Goal: Task Accomplishment & Management: Use online tool/utility

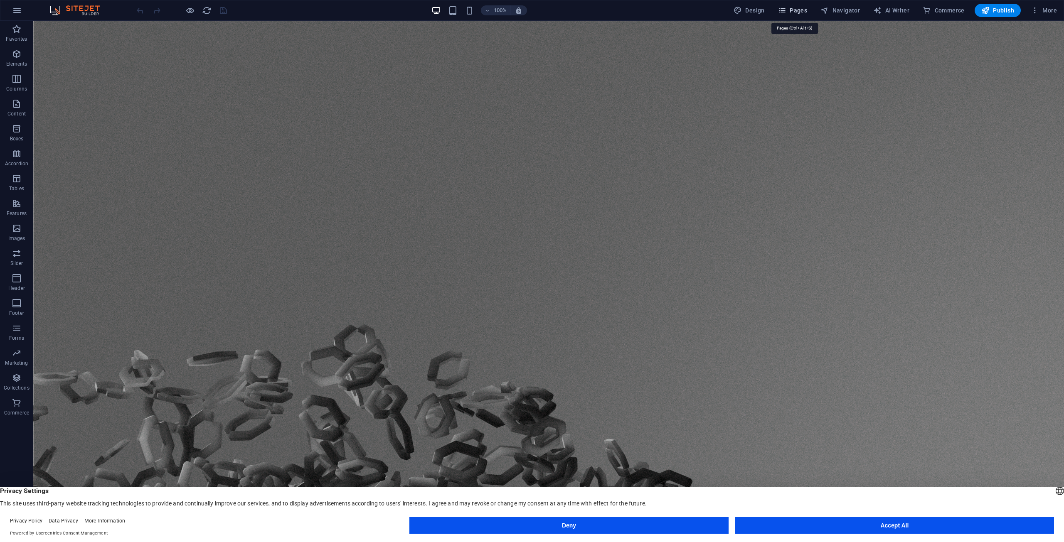
click at [802, 12] on span "Pages" at bounding box center [792, 10] width 29 height 8
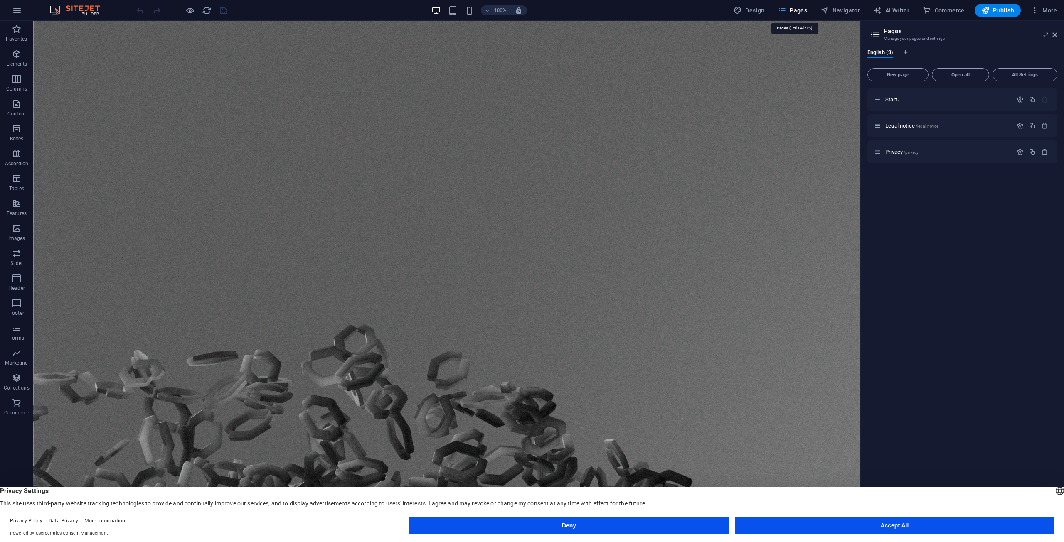
click at [802, 11] on span "Pages" at bounding box center [792, 10] width 29 height 8
click at [760, 10] on span "Design" at bounding box center [748, 10] width 31 height 8
select select "px"
select select "300"
select select "px"
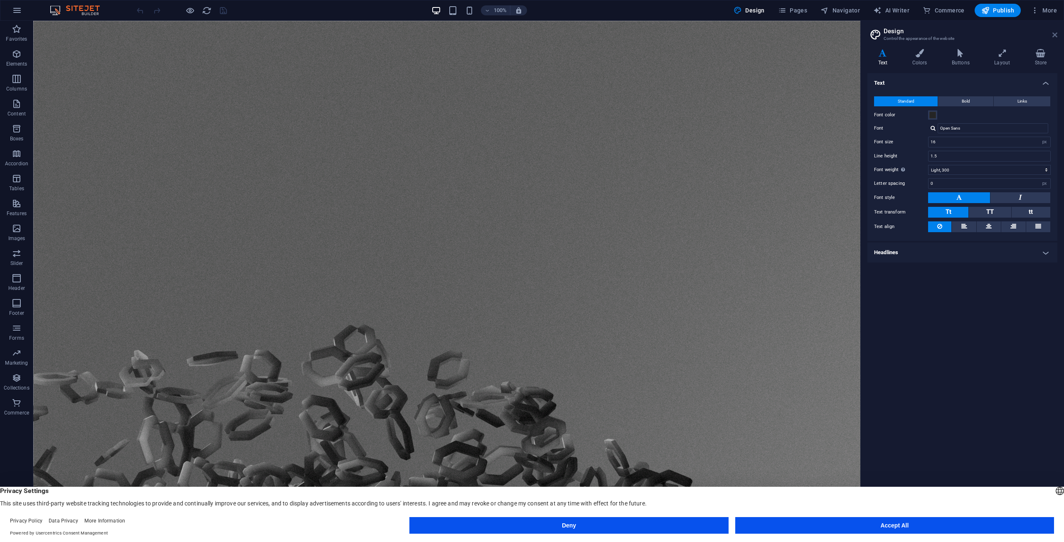
click at [1052, 34] on icon at bounding box center [1054, 35] width 5 height 7
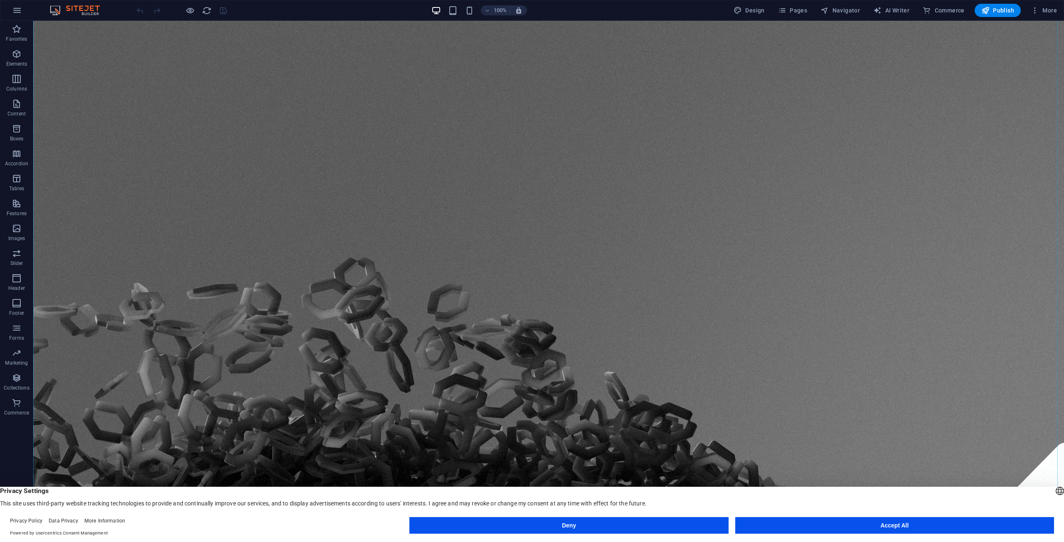
scroll to position [68, 0]
click at [890, 526] on button "Accept All" at bounding box center [894, 525] width 319 height 17
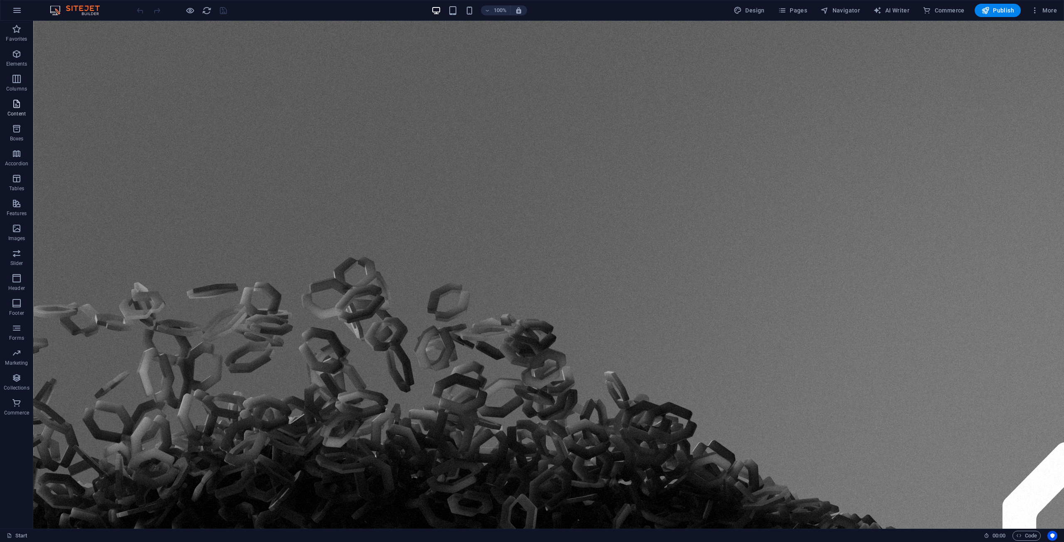
click at [20, 111] on p "Content" at bounding box center [16, 114] width 18 height 7
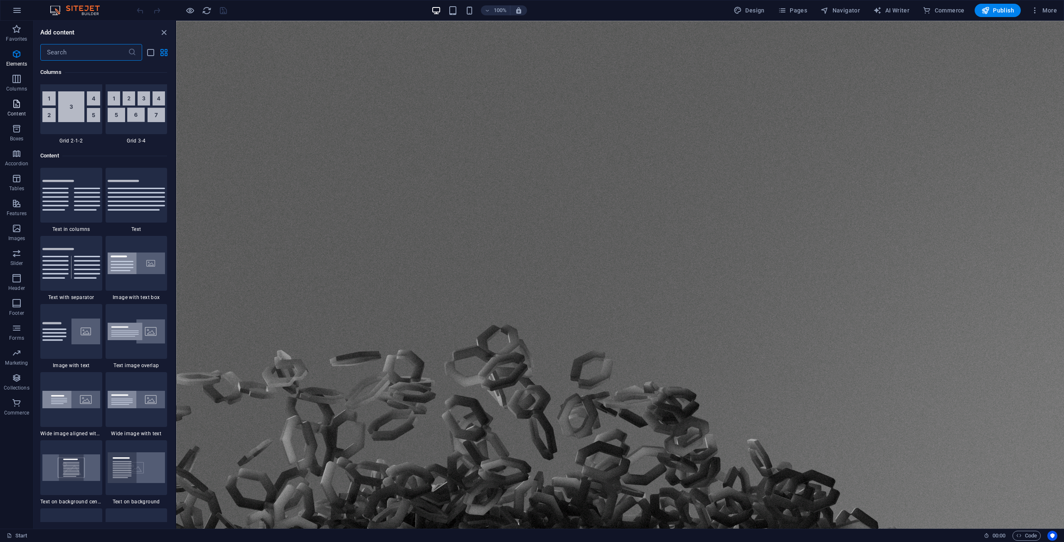
scroll to position [1454, 0]
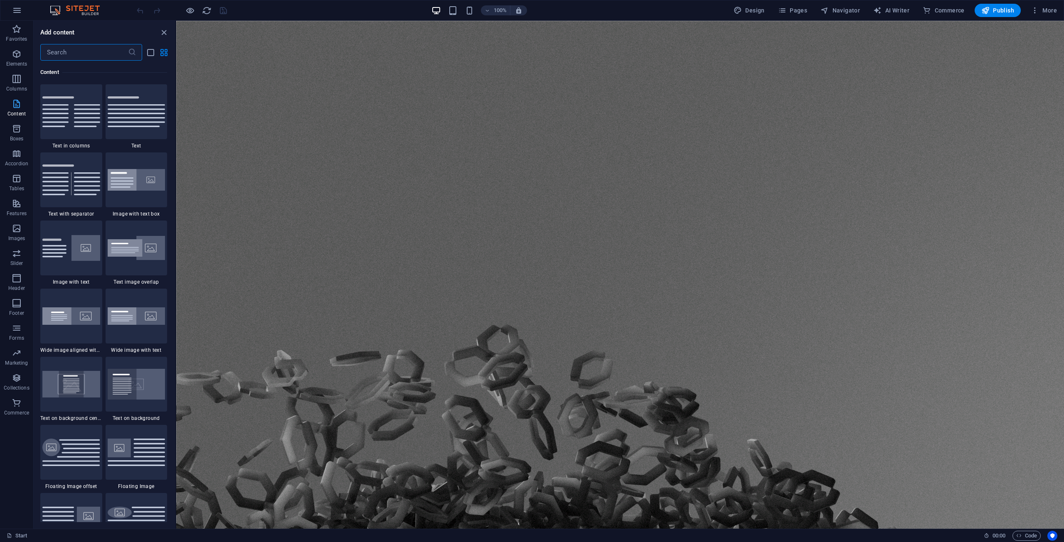
click at [20, 111] on p "Content" at bounding box center [16, 114] width 18 height 7
click at [20, 52] on icon "button" at bounding box center [17, 54] width 10 height 10
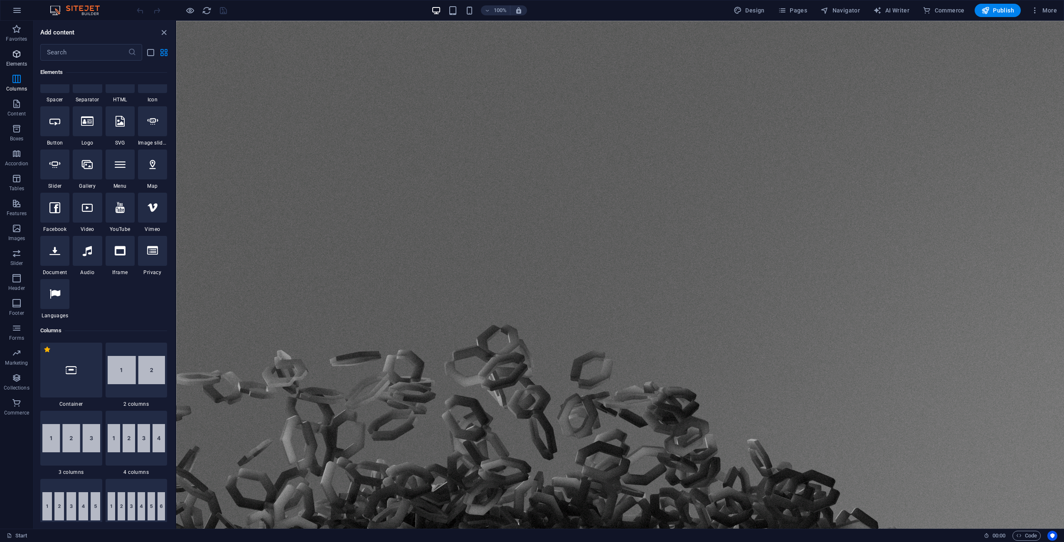
scroll to position [89, 0]
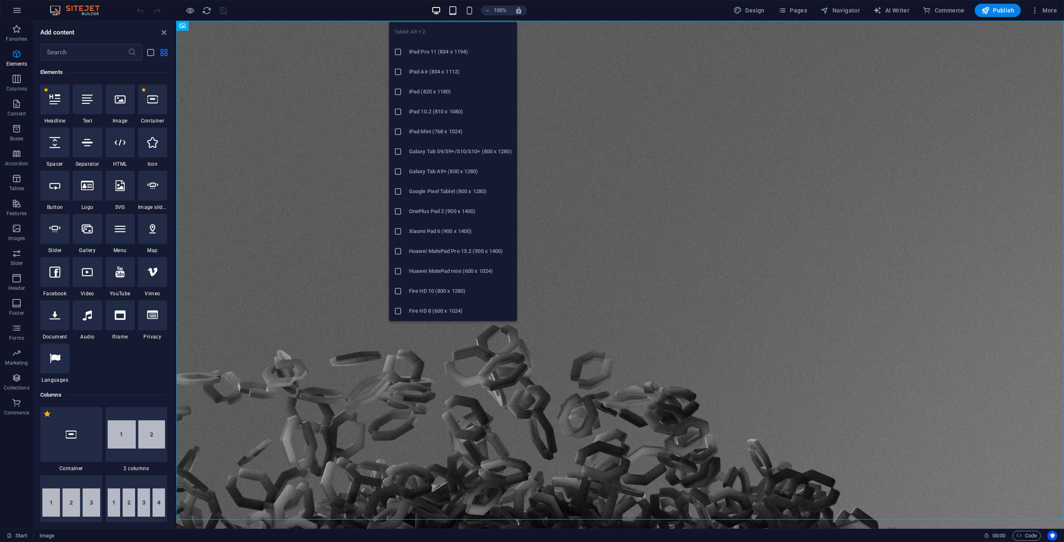
click at [453, 15] on icon "button" at bounding box center [453, 11] width 10 height 10
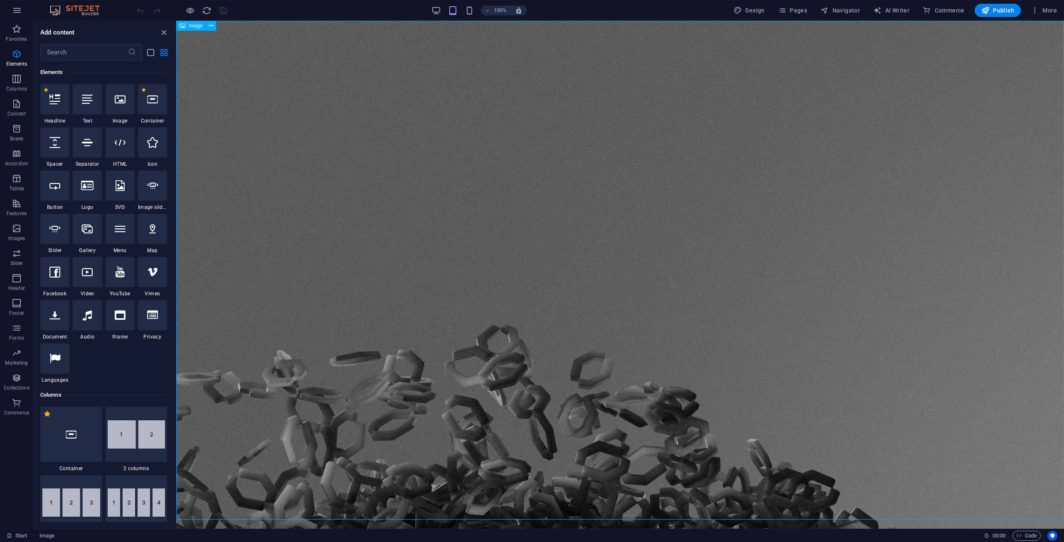
click at [197, 25] on span "Image" at bounding box center [196, 25] width 14 height 5
click at [213, 25] on icon at bounding box center [211, 26] width 5 height 9
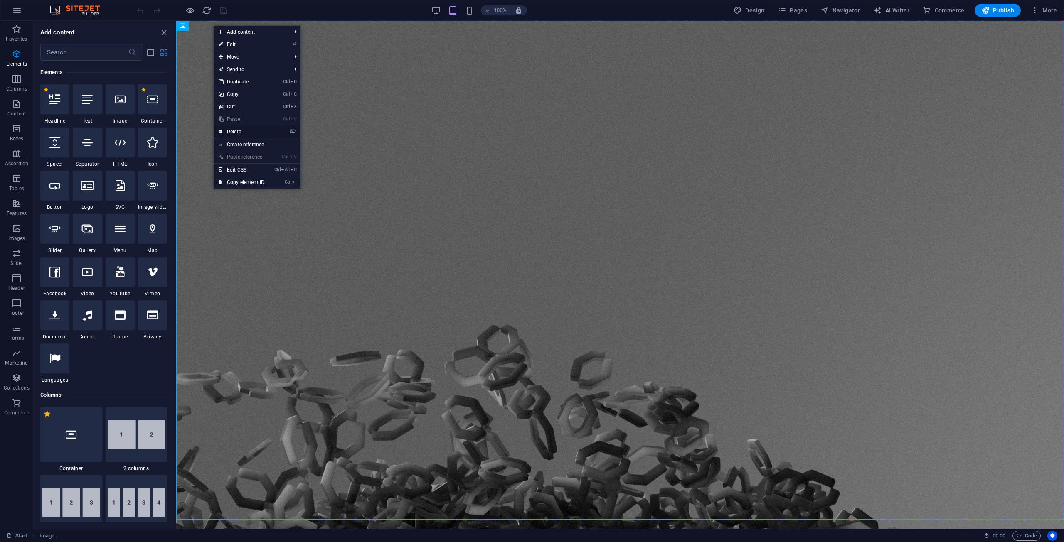
click at [243, 131] on link "⌦ Delete" at bounding box center [242, 131] width 56 height 12
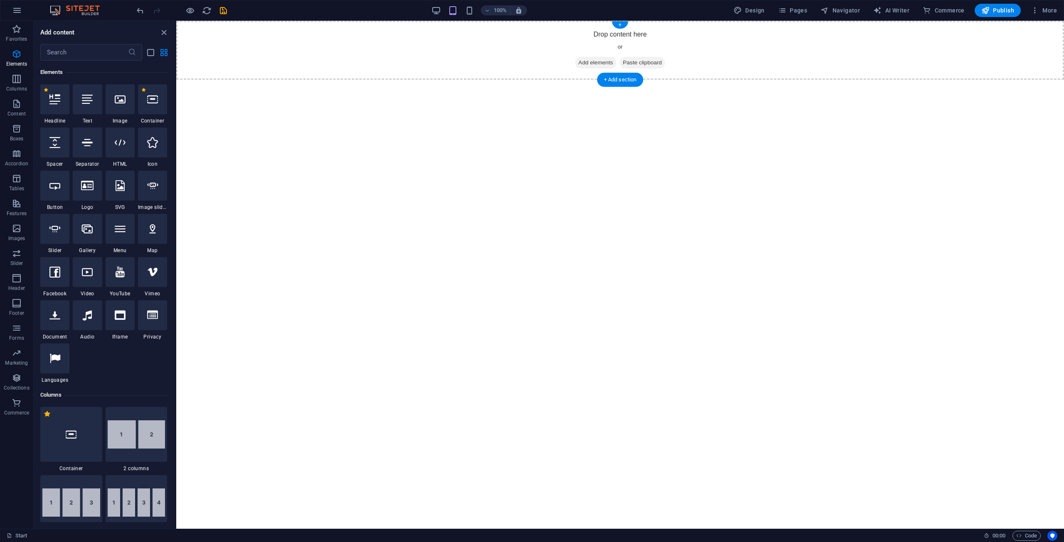
click at [600, 61] on span "Add elements" at bounding box center [595, 63] width 41 height 12
click at [347, 80] on html "Drop content here or Add elements Paste clipboard" at bounding box center [620, 50] width 888 height 59
click at [621, 25] on div "+" at bounding box center [620, 24] width 16 height 7
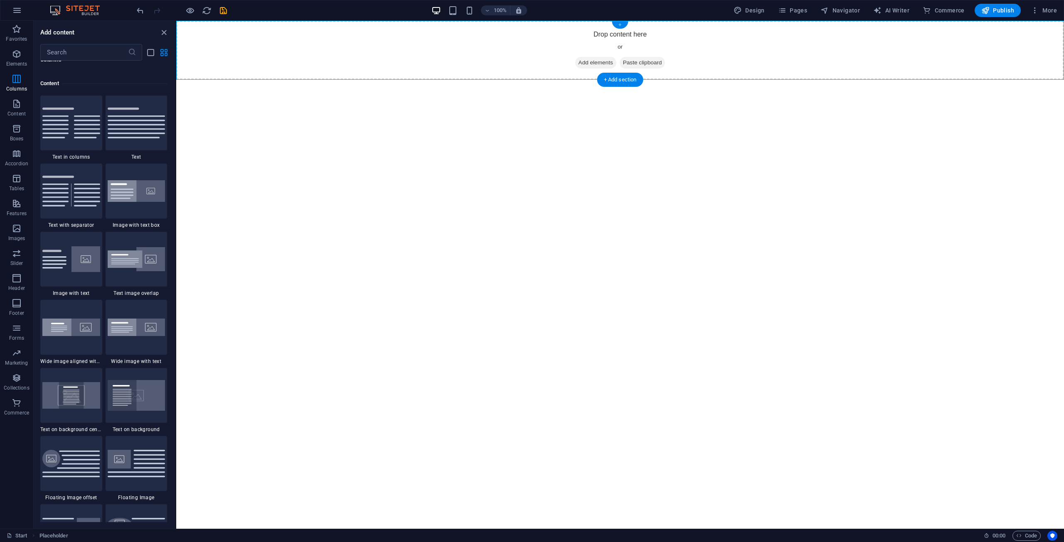
scroll to position [1454, 0]
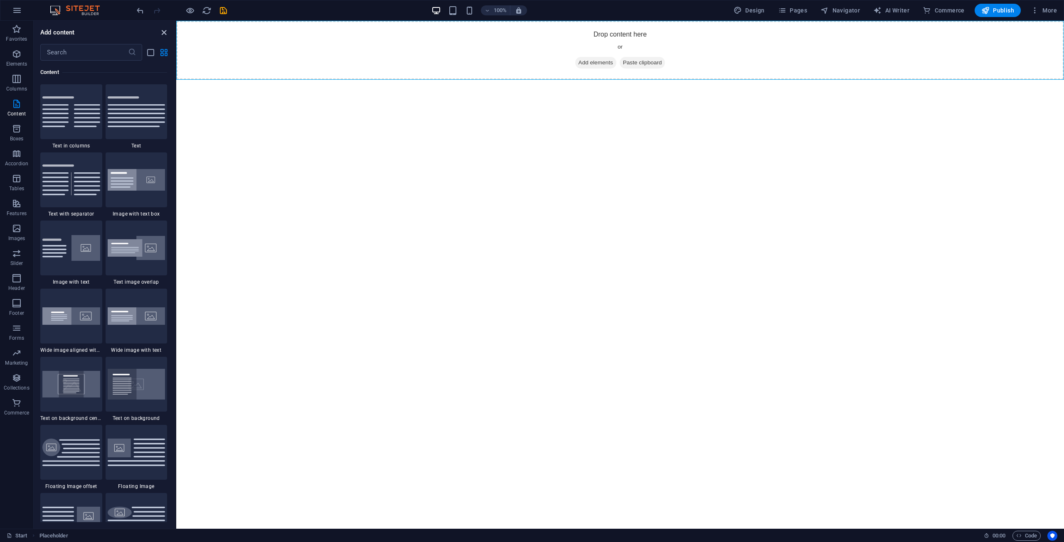
click at [164, 31] on icon "close panel" at bounding box center [164, 33] width 10 height 10
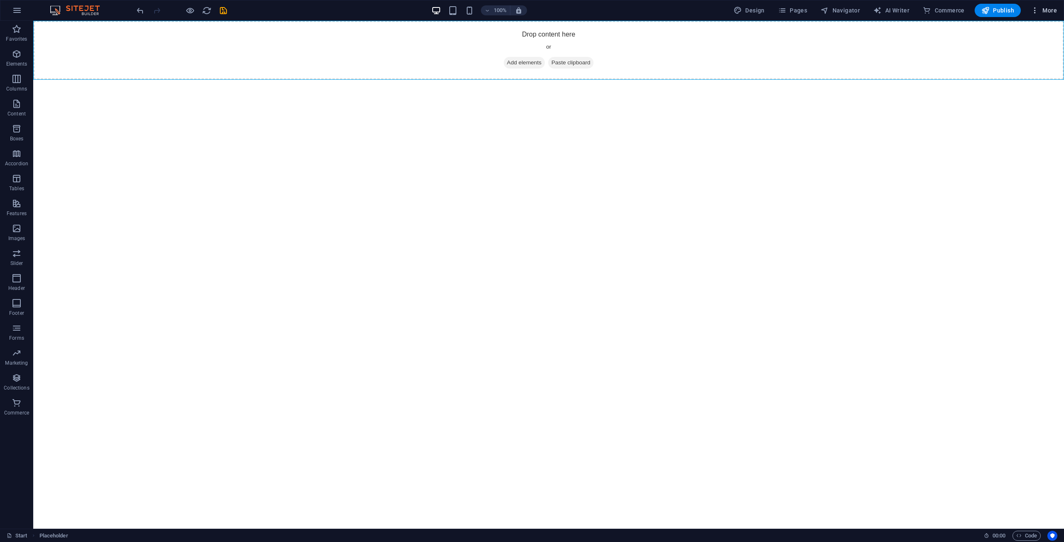
click at [1036, 11] on icon "button" at bounding box center [1035, 10] width 8 height 8
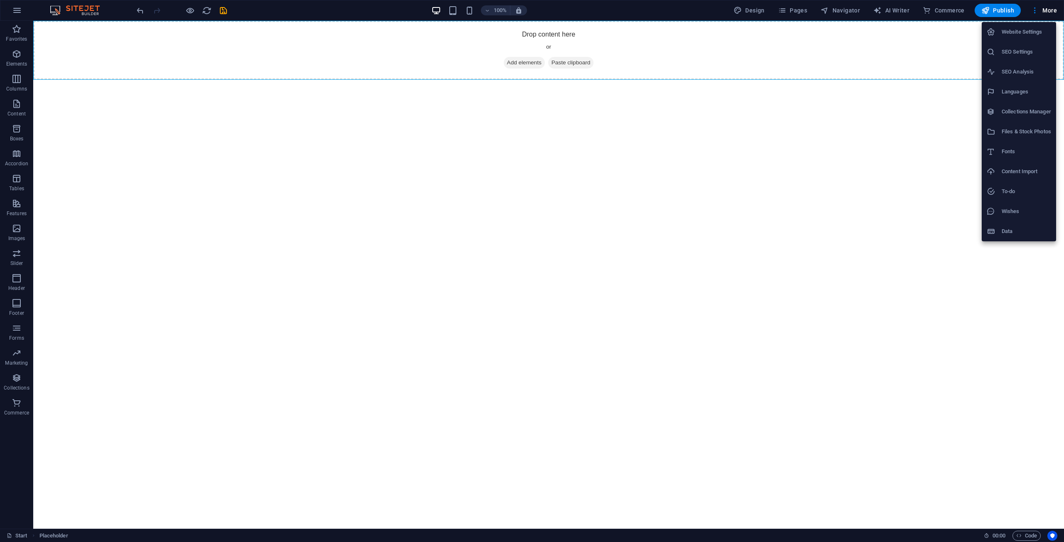
click at [551, 101] on div at bounding box center [532, 271] width 1064 height 542
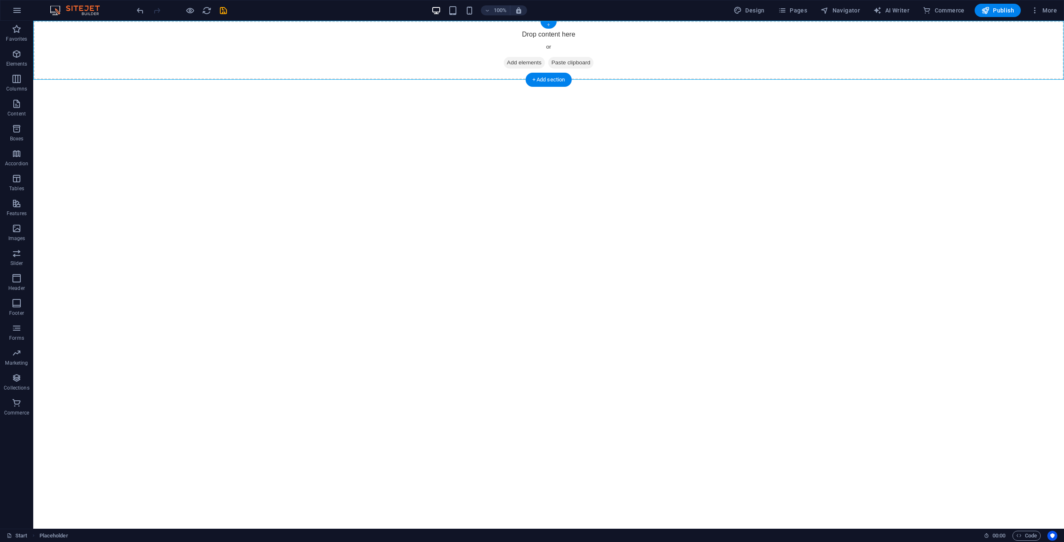
click at [548, 23] on div "+" at bounding box center [548, 24] width 16 height 7
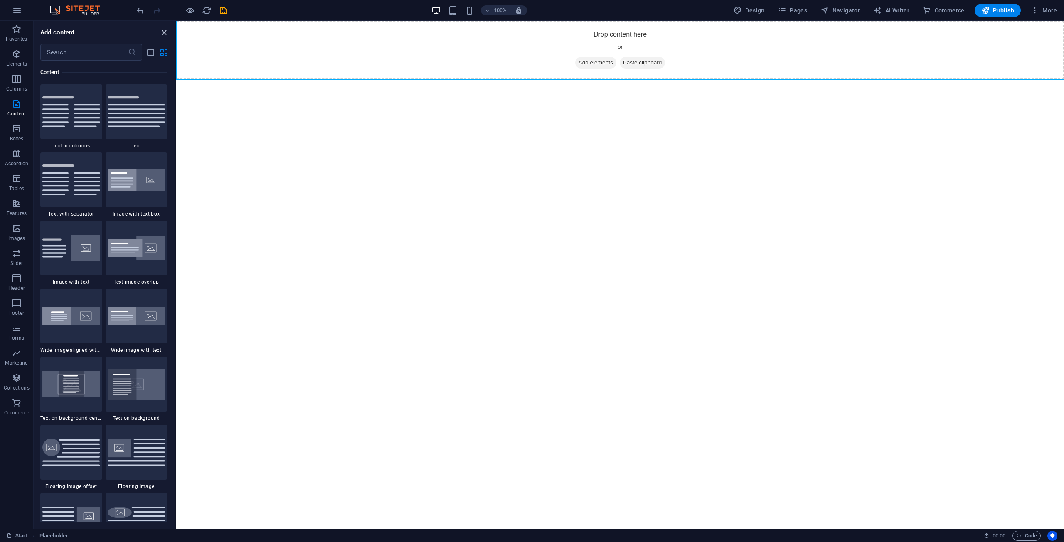
click at [162, 32] on icon "close panel" at bounding box center [164, 33] width 10 height 10
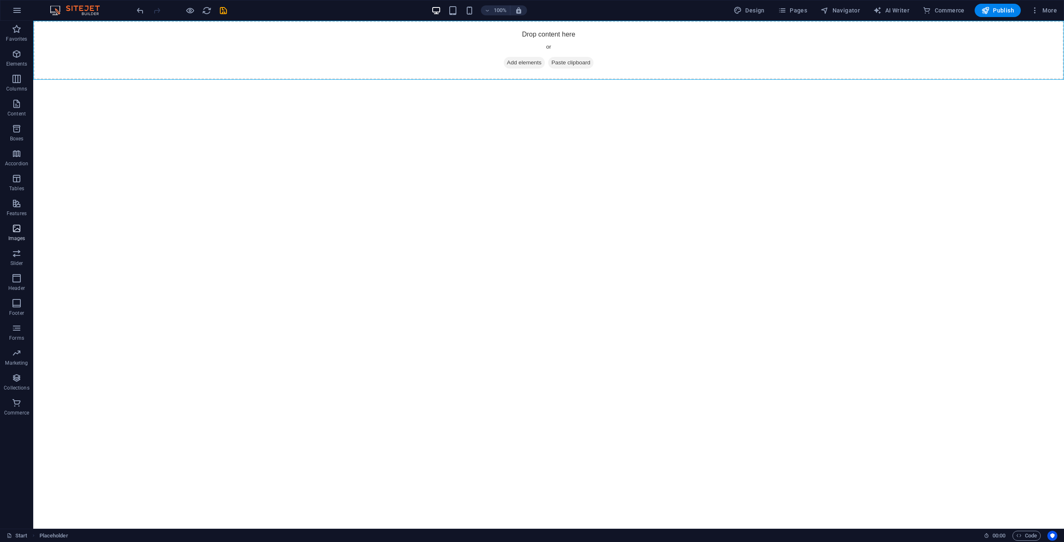
click at [17, 220] on button "Images" at bounding box center [16, 232] width 33 height 25
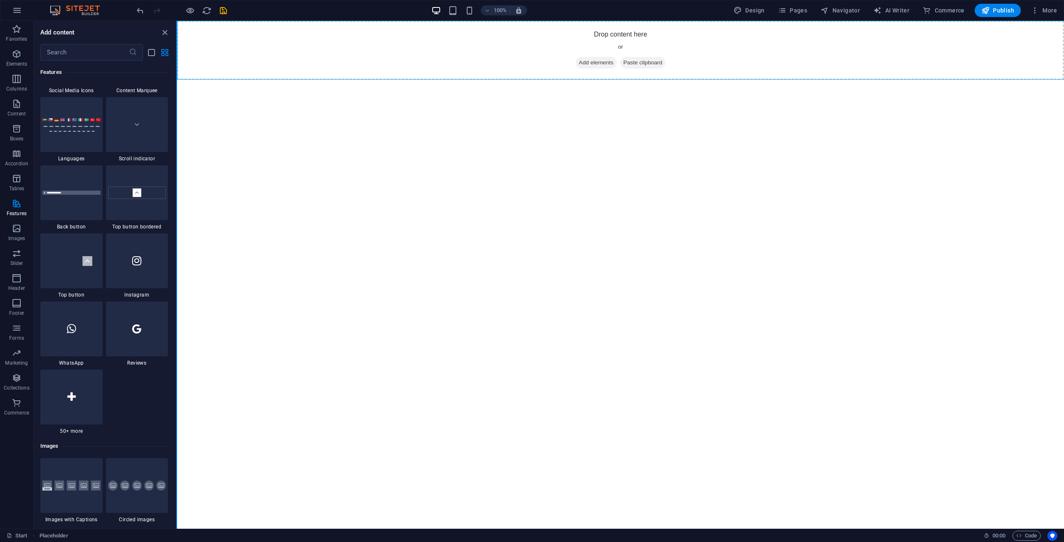
scroll to position [3840, 0]
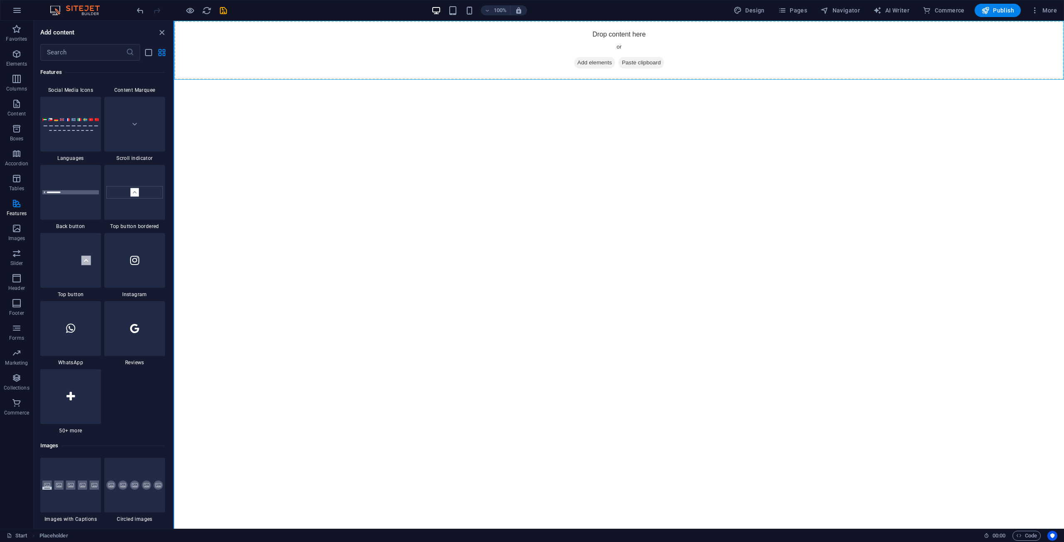
drag, startPoint x: 177, startPoint y: 279, endPoint x: 174, endPoint y: 112, distance: 167.1
click at [174, 112] on section "Favorites Elements Columns Content Boxes Accordion Tables Features Images Slide…" at bounding box center [532, 275] width 1064 height 508
click at [160, 30] on icon "close panel" at bounding box center [162, 33] width 10 height 10
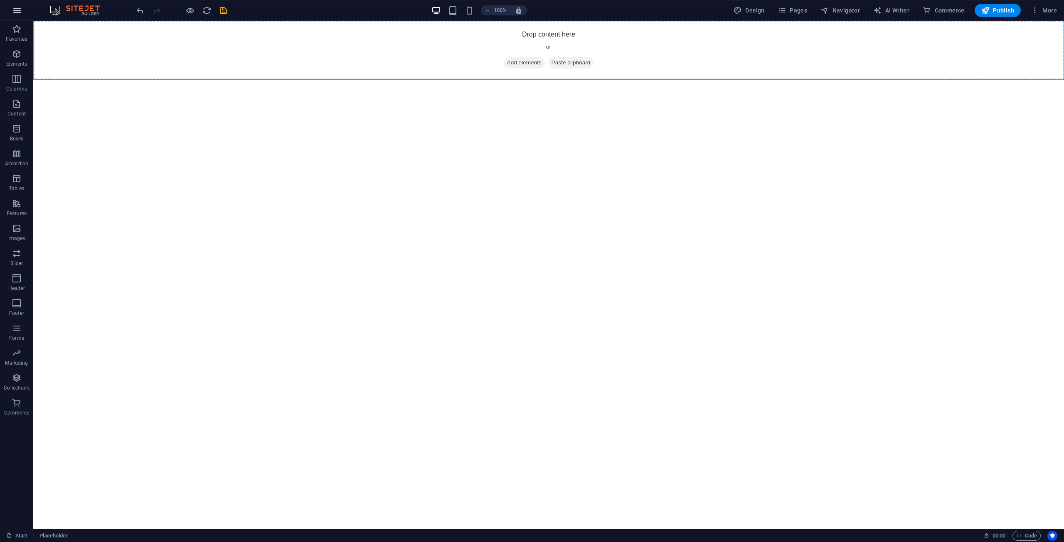
click at [14, 12] on icon "button" at bounding box center [17, 10] width 10 height 10
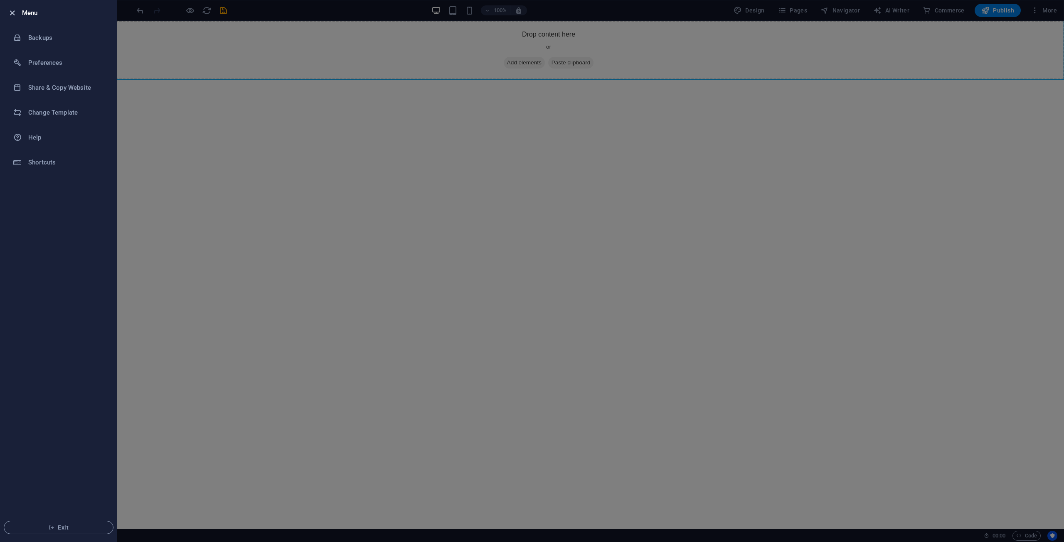
click at [15, 10] on icon "button" at bounding box center [12, 13] width 10 height 10
